Goal: Task Accomplishment & Management: Manage account settings

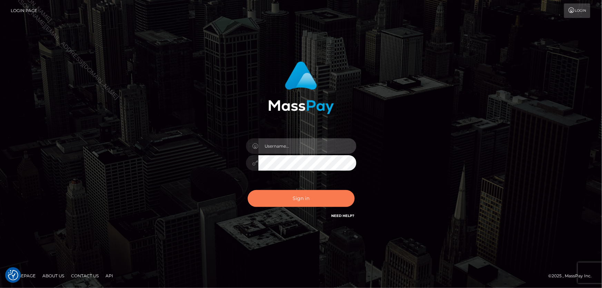
type input "Lorelee"
click at [291, 198] on button "Sign in" at bounding box center [301, 198] width 107 height 17
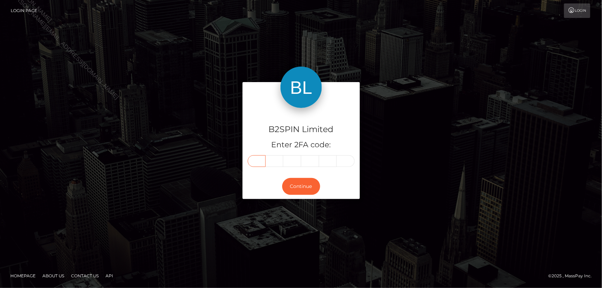
click at [253, 160] on input "text" at bounding box center [257, 161] width 18 height 12
type input "1"
type input "9"
type input "1"
type input "0"
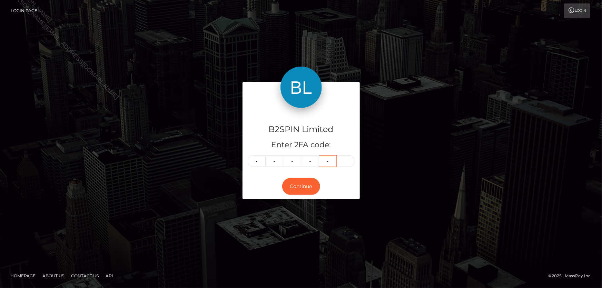
type input "8"
type input "0"
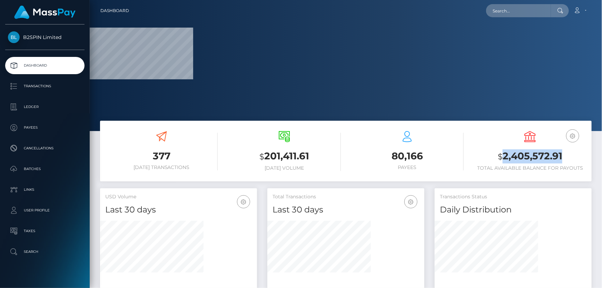
drag, startPoint x: 504, startPoint y: 155, endPoint x: 224, endPoint y: 132, distance: 280.9
click at [564, 153] on h3 "$ 2,405,572.91" at bounding box center [530, 156] width 112 height 14
copy h3 "2,405,572.91"
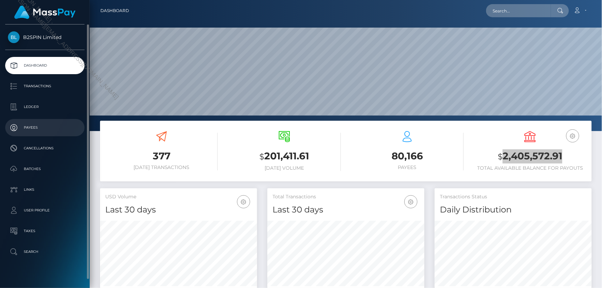
scroll to position [122, 157]
